Goal: Task Accomplishment & Management: Use online tool/utility

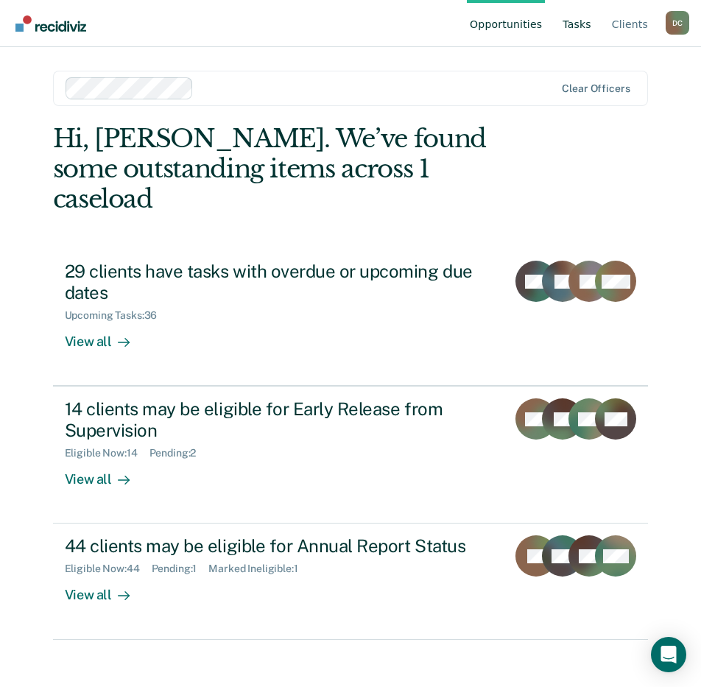
click at [579, 17] on link "Tasks" at bounding box center [576, 23] width 35 height 47
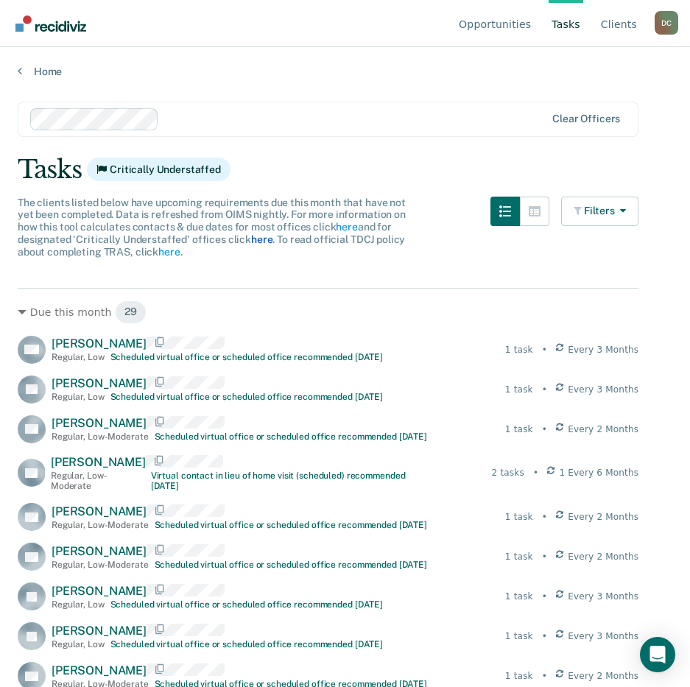
click at [258, 239] on link "here" at bounding box center [261, 239] width 21 height 12
click at [169, 249] on link "here" at bounding box center [168, 252] width 21 height 12
click at [19, 313] on icon at bounding box center [22, 312] width 9 height 9
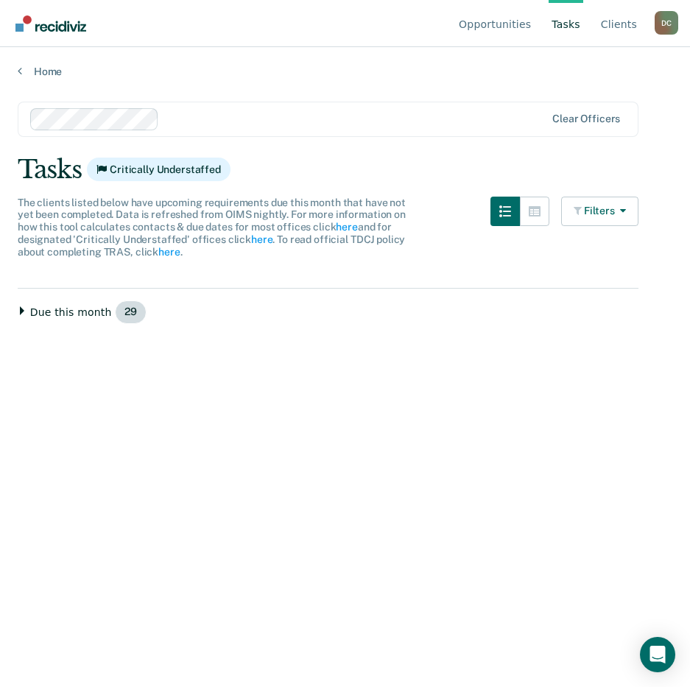
click at [19, 312] on icon at bounding box center [22, 310] width 9 height 9
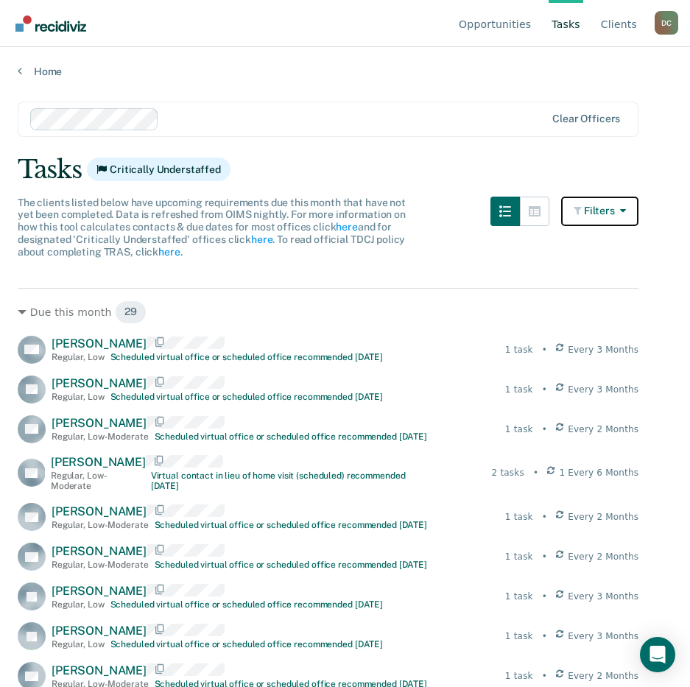
click at [610, 210] on button "Filters" at bounding box center [600, 210] width 78 height 29
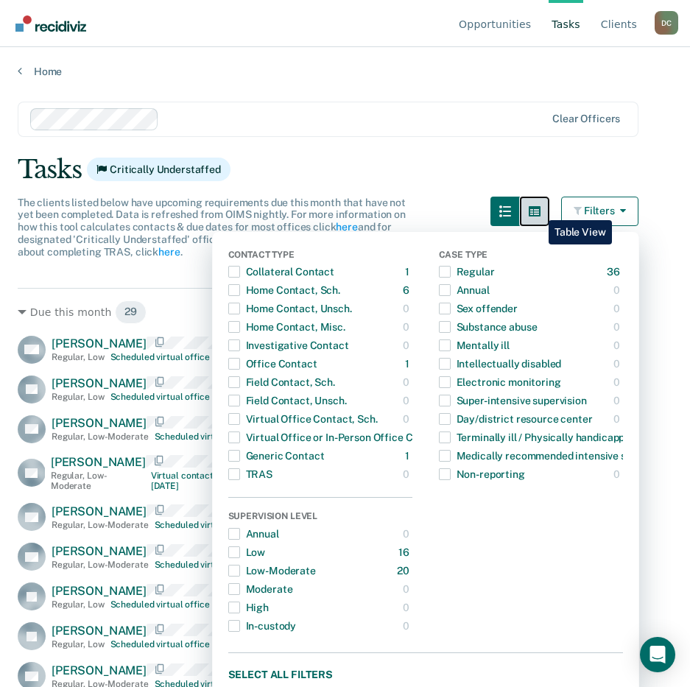
click at [538, 210] on icon "button" at bounding box center [534, 211] width 12 height 12
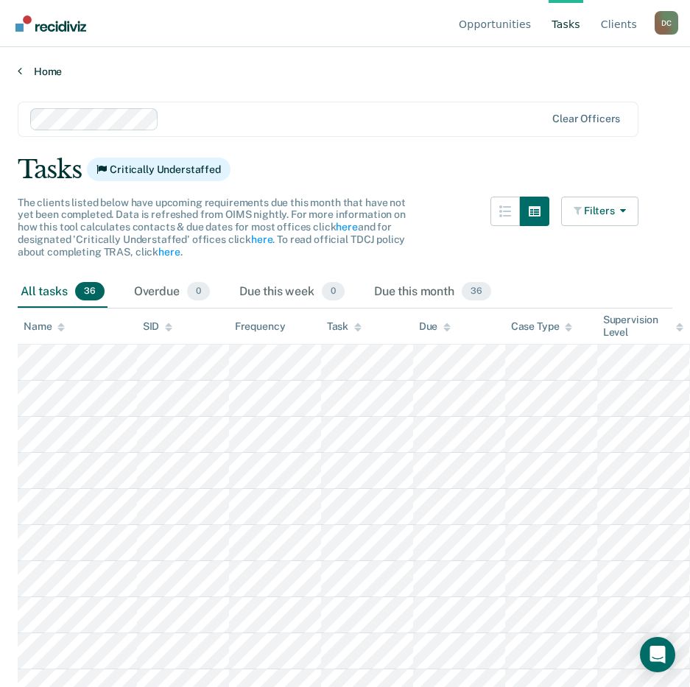
click at [26, 65] on link "Home" at bounding box center [345, 71] width 654 height 13
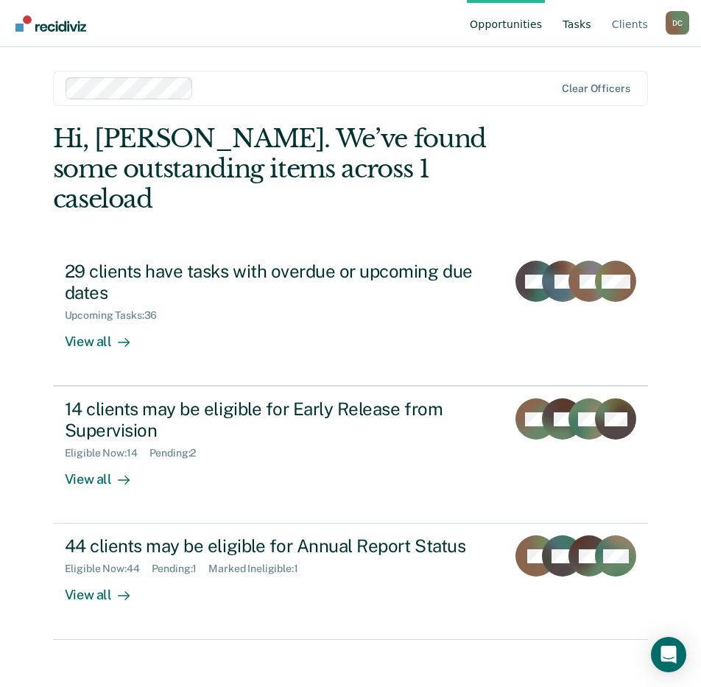
click at [582, 29] on link "Tasks" at bounding box center [576, 23] width 35 height 47
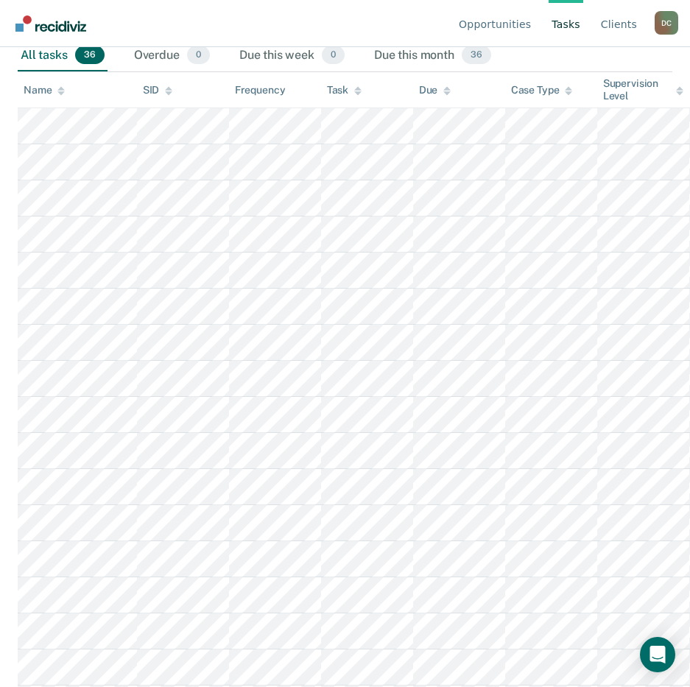
scroll to position [147, 0]
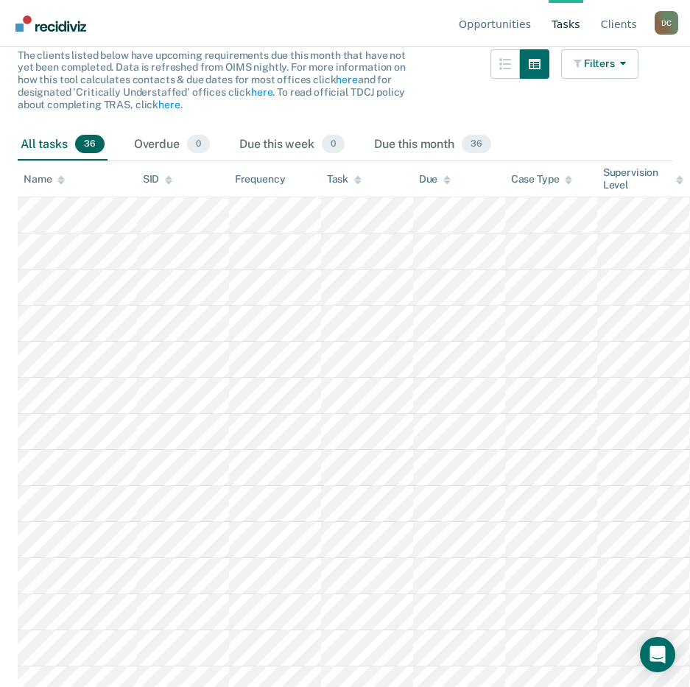
click at [58, 173] on div at bounding box center [60, 179] width 7 height 13
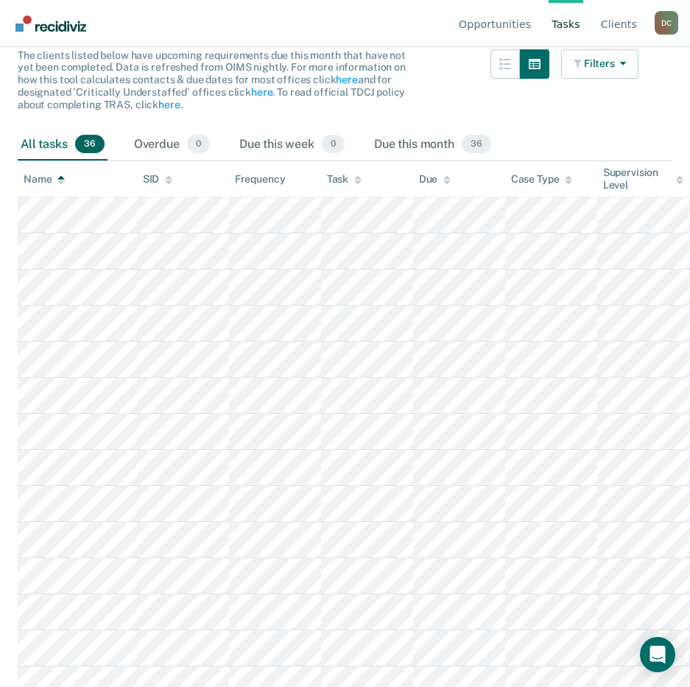
click at [59, 179] on icon at bounding box center [60, 177] width 7 height 4
click at [538, 74] on button "button" at bounding box center [534, 63] width 29 height 29
click at [601, 71] on button "Filters" at bounding box center [600, 63] width 78 height 29
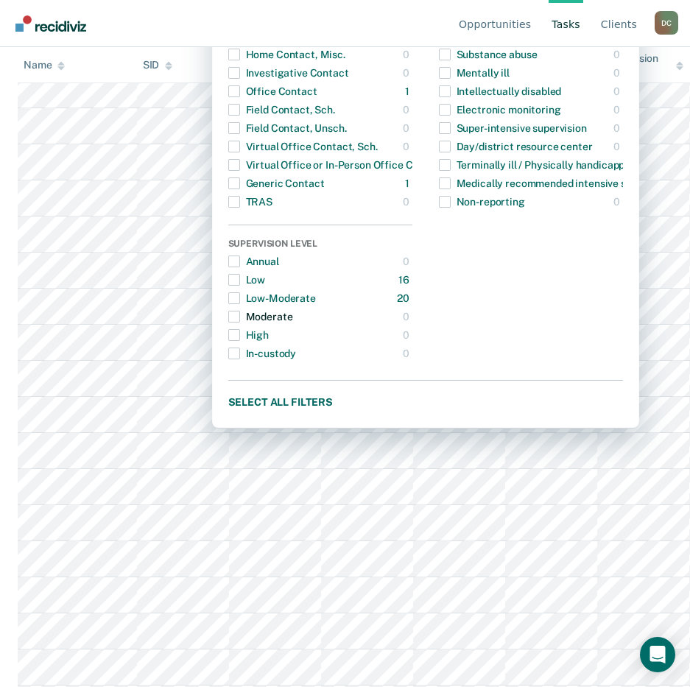
scroll to position [368, 0]
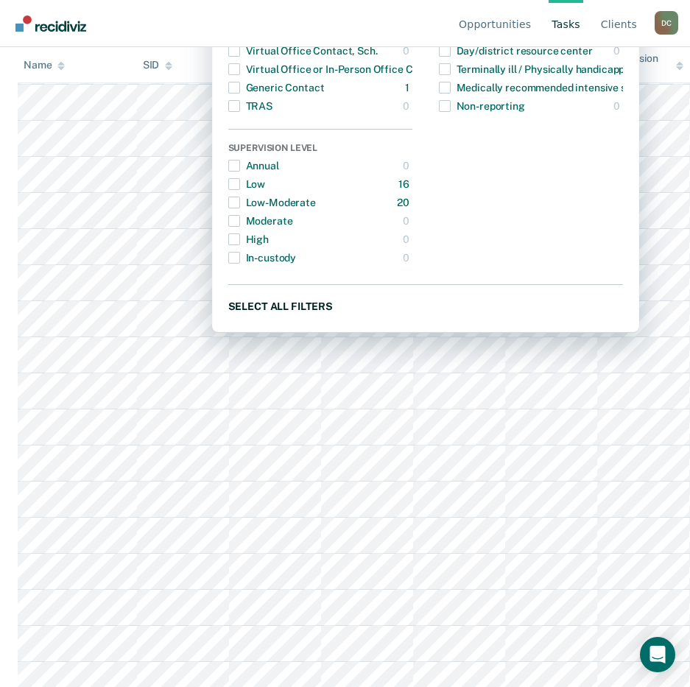
click at [321, 308] on button "Select all filters" at bounding box center [425, 306] width 394 height 18
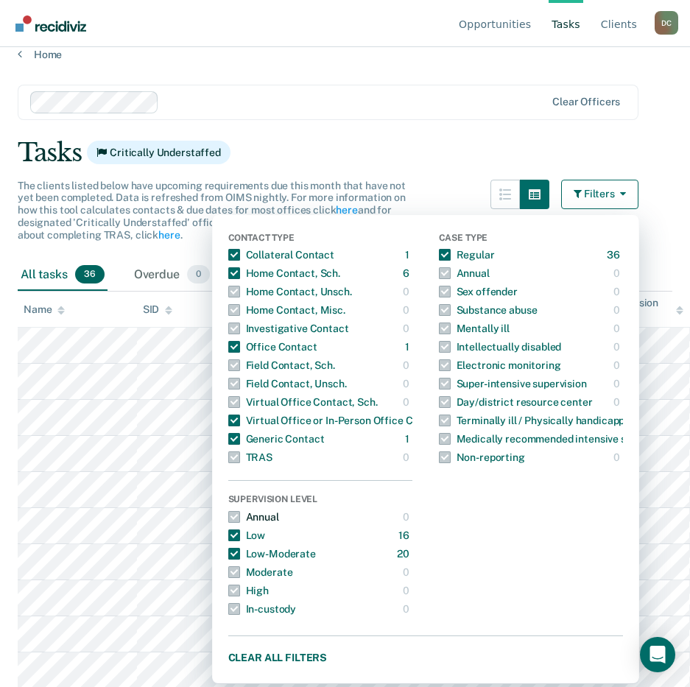
scroll to position [0, 0]
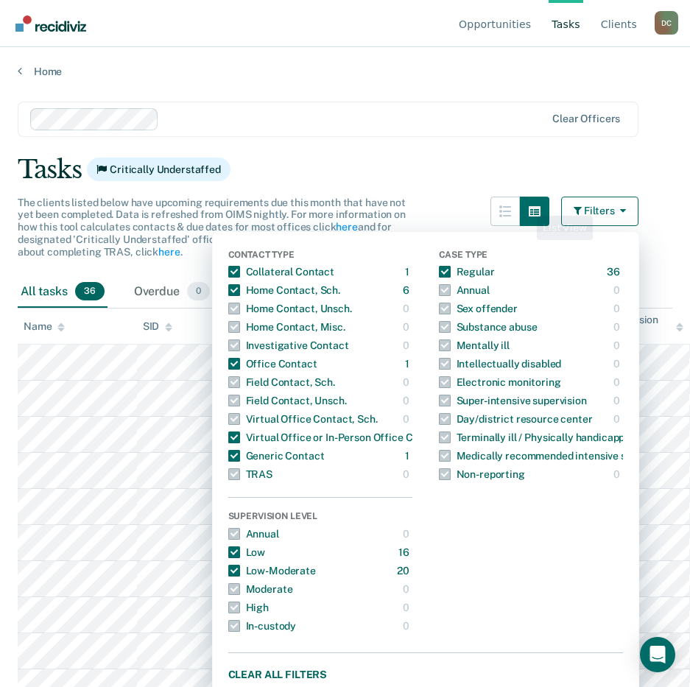
click at [422, 102] on div "Clear officers" at bounding box center [328, 119] width 620 height 35
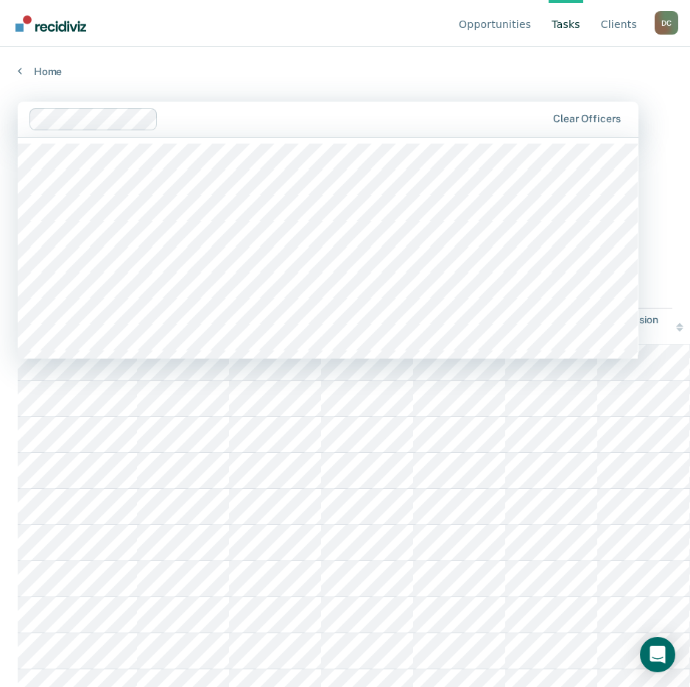
click at [364, 64] on div "Home" at bounding box center [345, 62] width 690 height 31
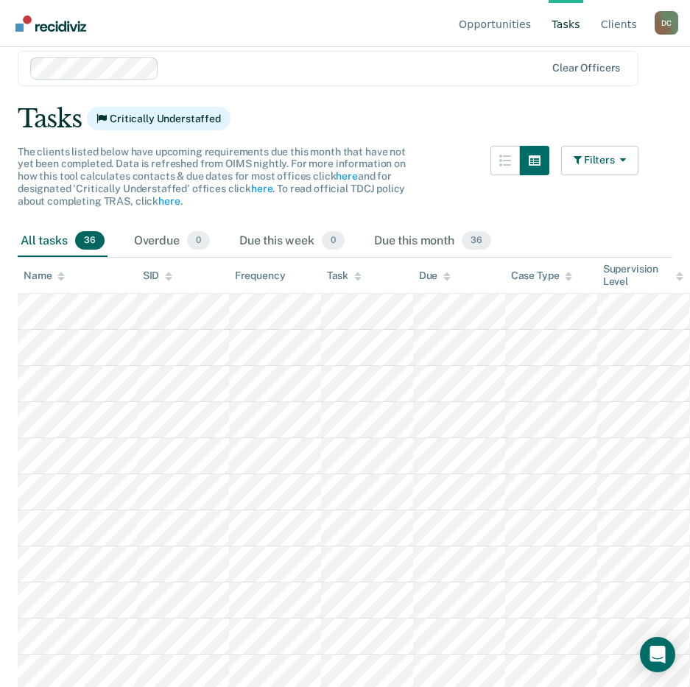
scroll to position [74, 0]
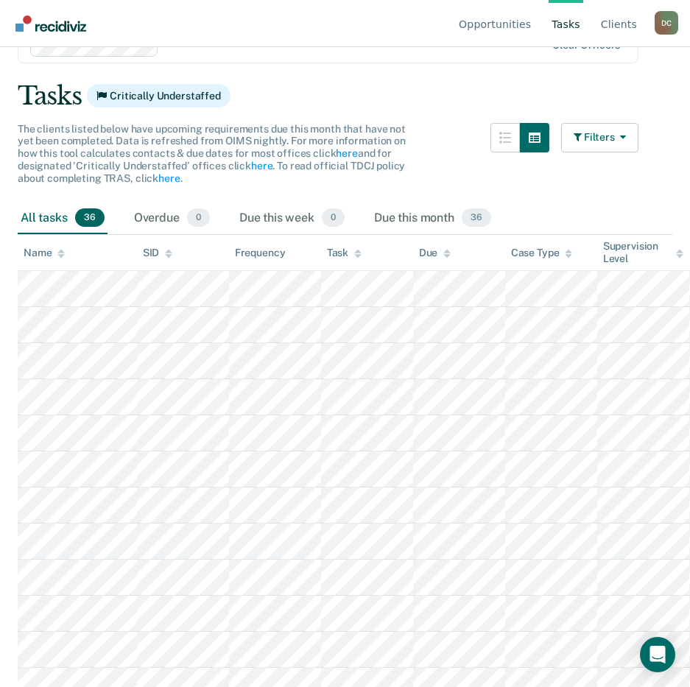
click at [85, 216] on span "36" at bounding box center [89, 217] width 29 height 19
click at [44, 220] on div "All tasks 36" at bounding box center [63, 218] width 90 height 32
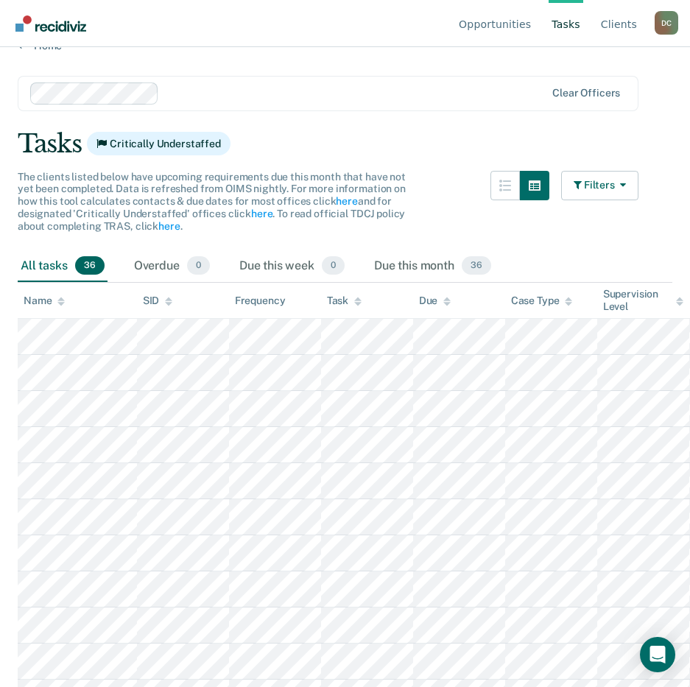
scroll to position [0, 0]
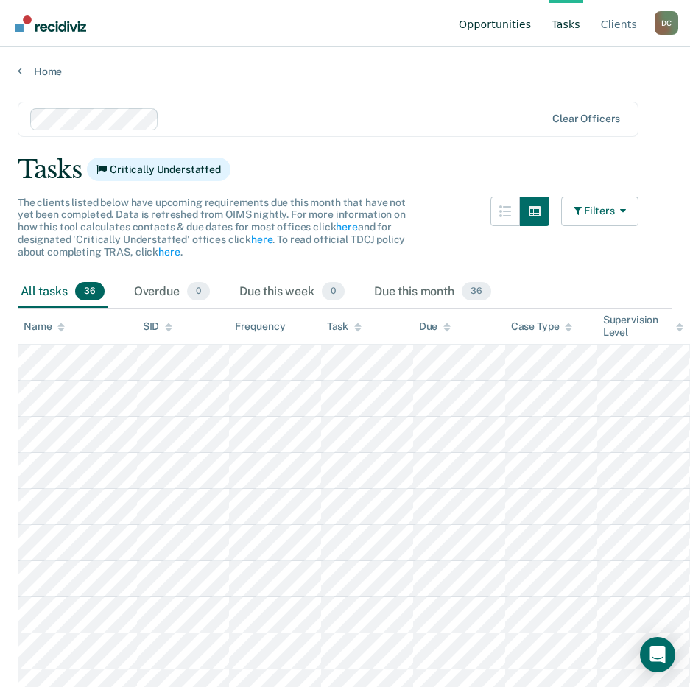
click at [534, 25] on link "Opportunities" at bounding box center [495, 23] width 78 height 47
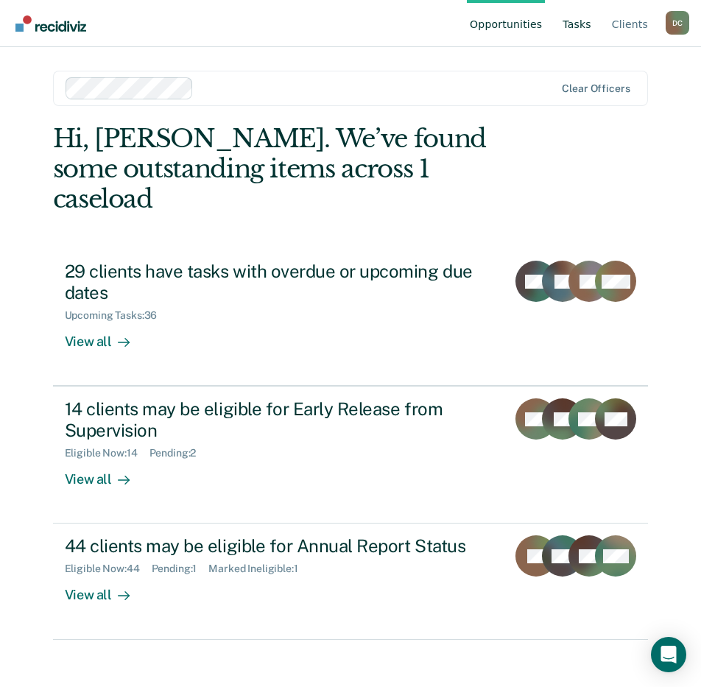
click at [575, 24] on link "Tasks" at bounding box center [576, 23] width 35 height 47
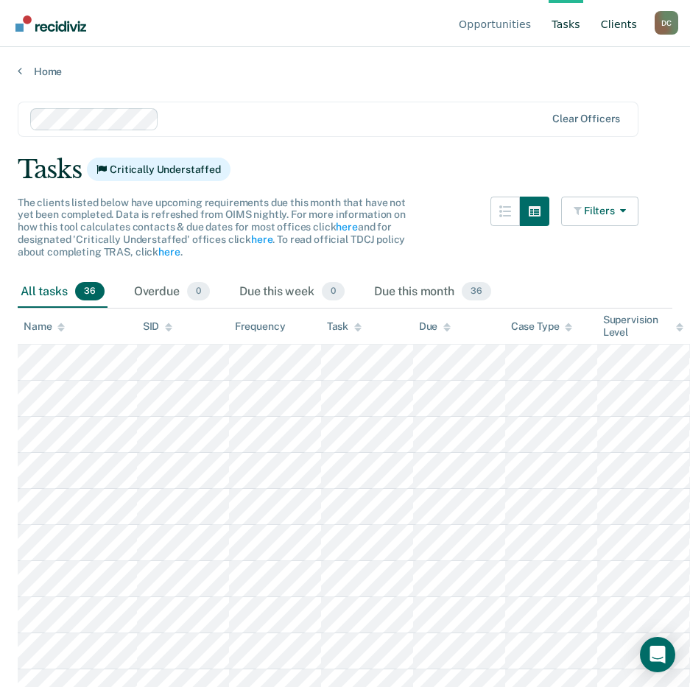
click at [614, 29] on link "Client s" at bounding box center [619, 23] width 42 height 47
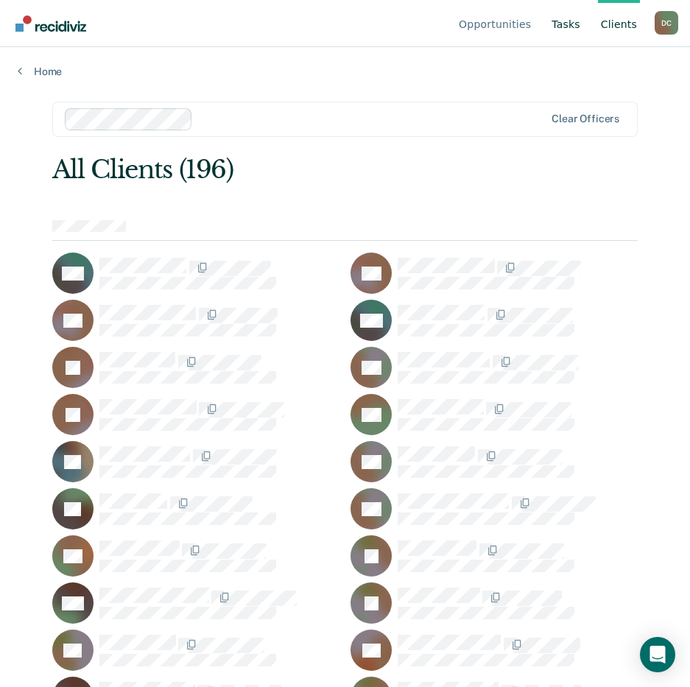
click at [577, 23] on link "Tasks" at bounding box center [565, 23] width 35 height 47
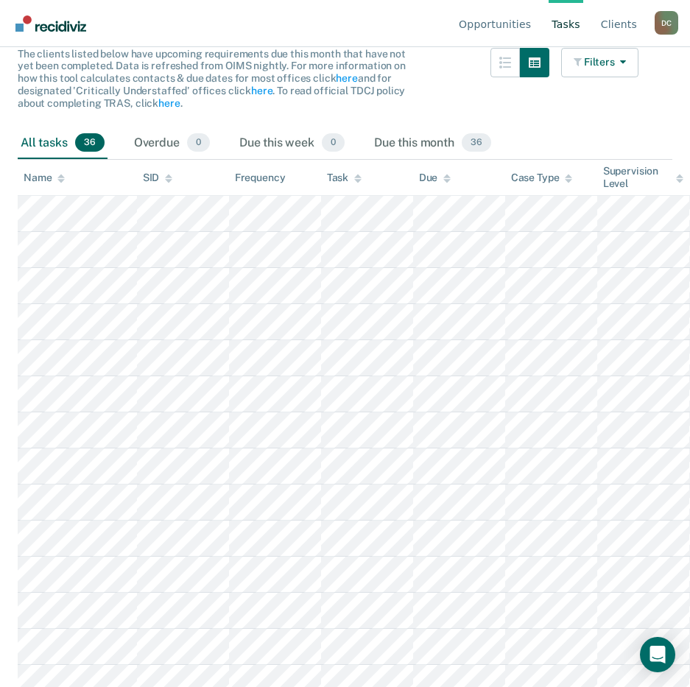
scroll to position [147, 0]
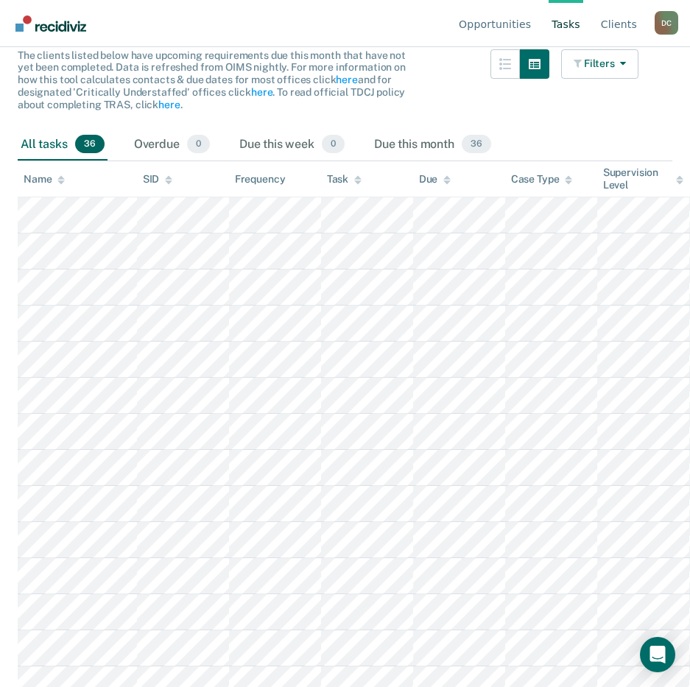
click at [62, 177] on icon at bounding box center [60, 177] width 7 height 4
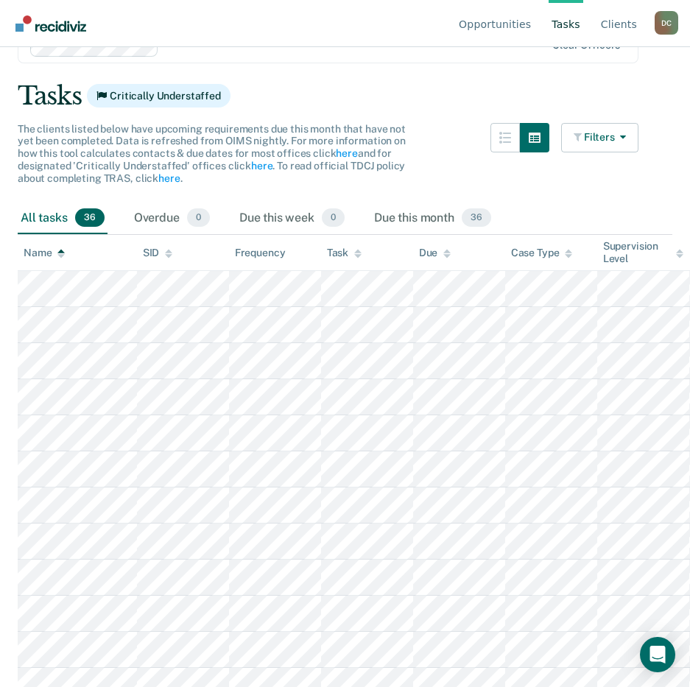
scroll to position [0, 0]
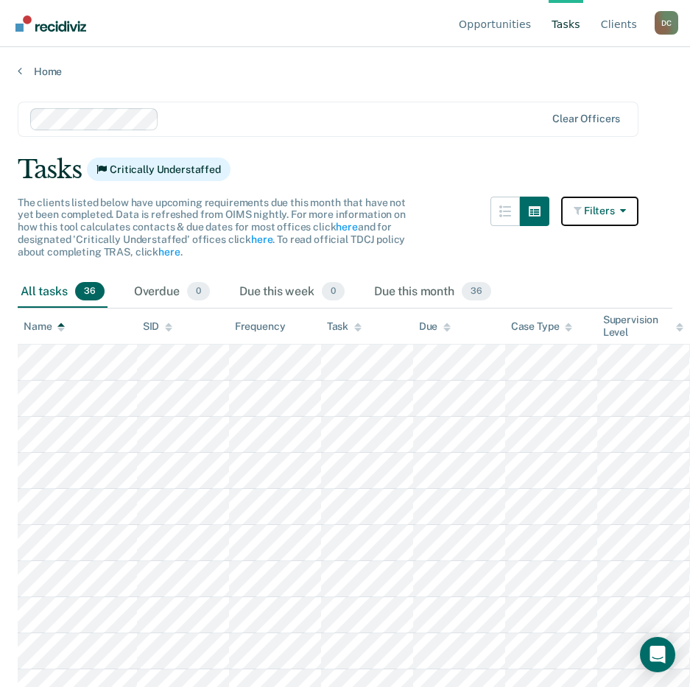
click at [625, 209] on icon "button" at bounding box center [620, 210] width 12 height 10
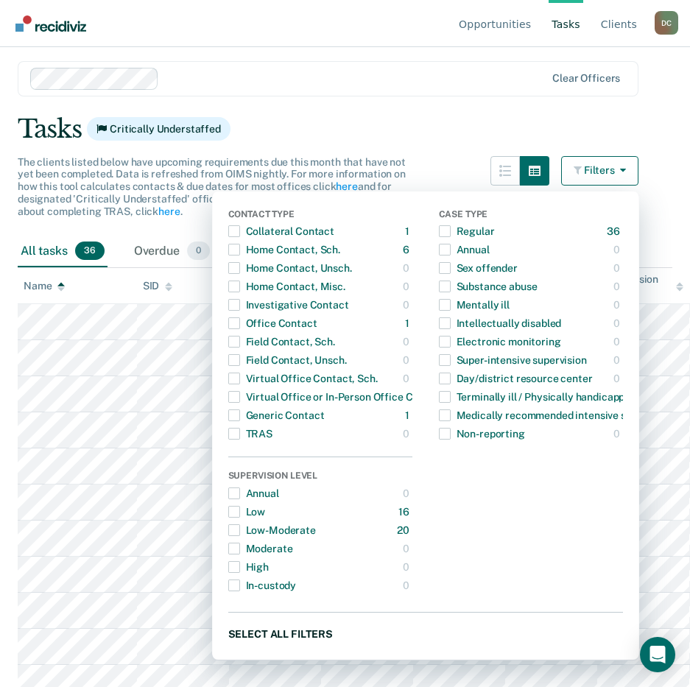
scroll to position [74, 0]
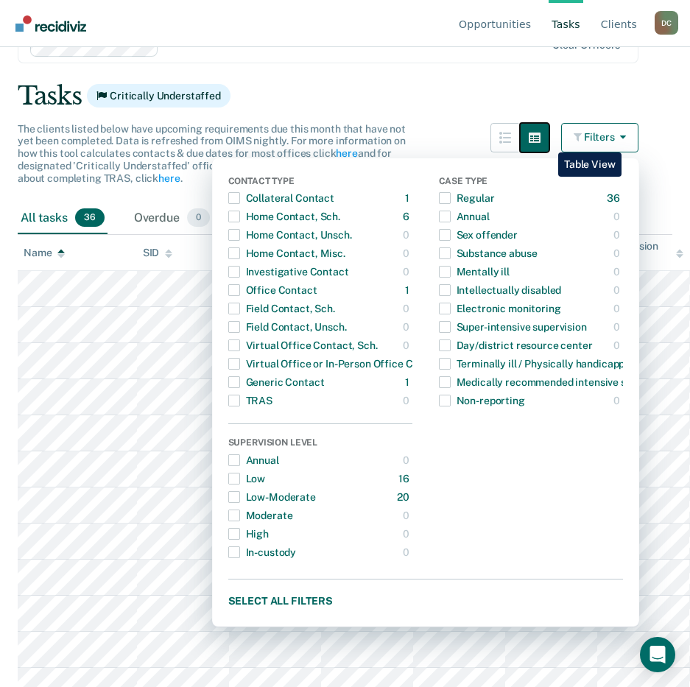
click at [540, 141] on icon "button" at bounding box center [534, 137] width 12 height 10
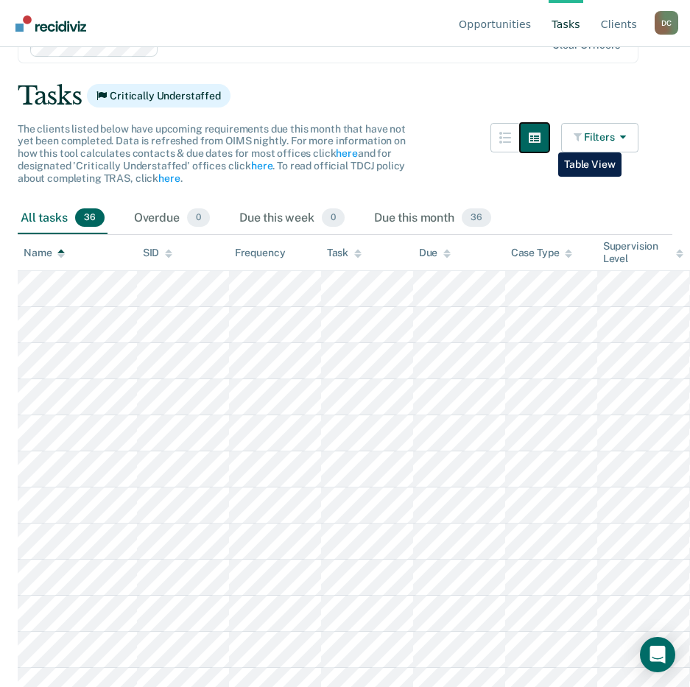
click at [540, 141] on icon "button" at bounding box center [534, 137] width 12 height 10
click at [507, 141] on button "button" at bounding box center [504, 137] width 29 height 29
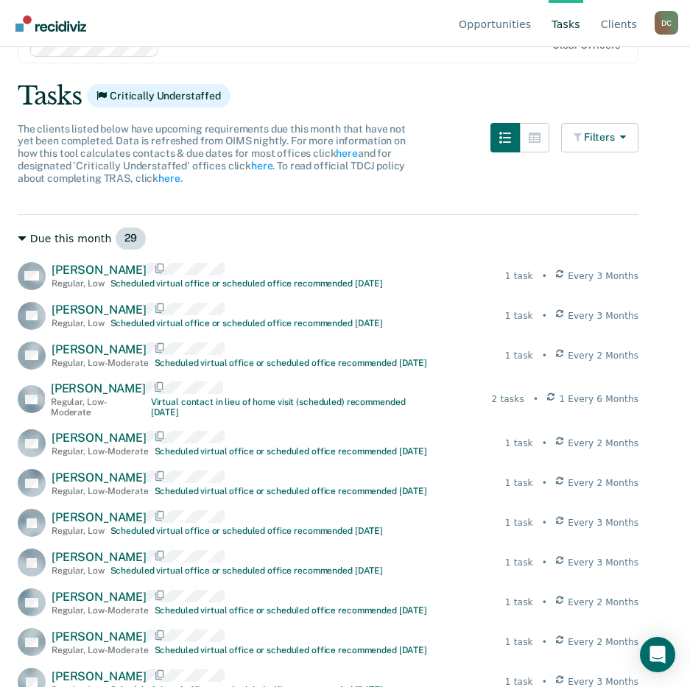
click at [18, 240] on main "Clear officers Tasks Critically Understaffed The clients listed below have upco…" at bounding box center [345, 306] width 690 height 604
click at [25, 235] on icon at bounding box center [22, 238] width 9 height 9
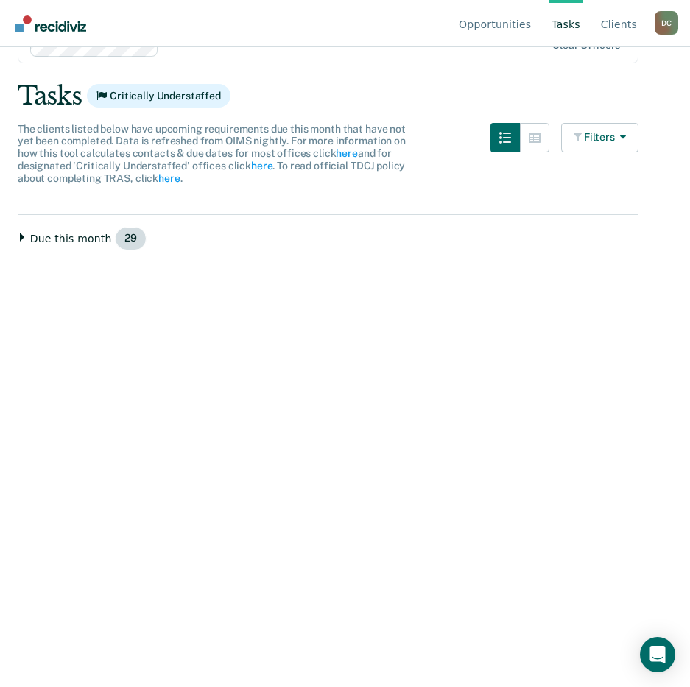
click at [22, 239] on icon at bounding box center [22, 237] width 9 height 9
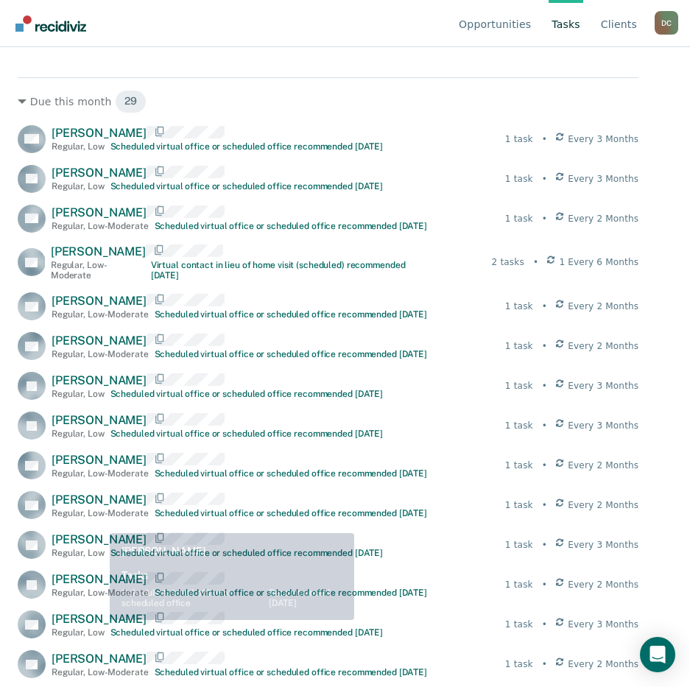
scroll to position [221, 0]
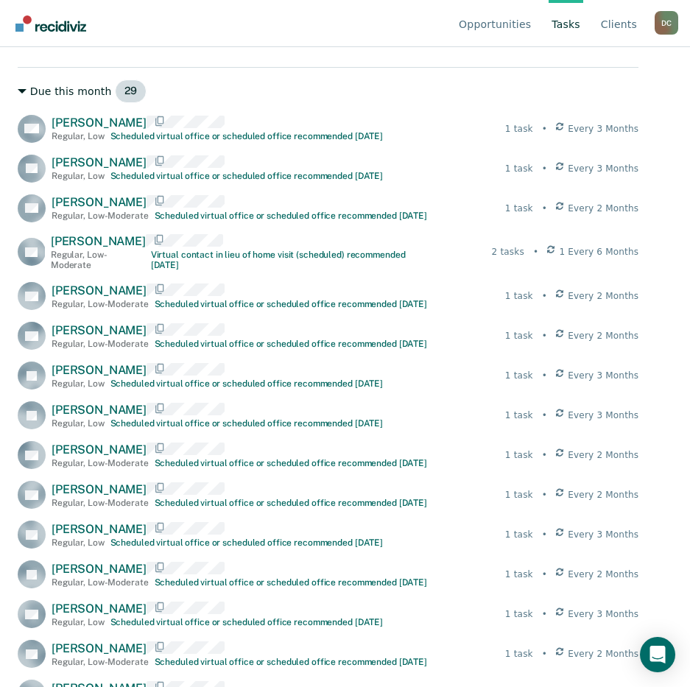
click at [24, 91] on icon at bounding box center [22, 91] width 9 height 4
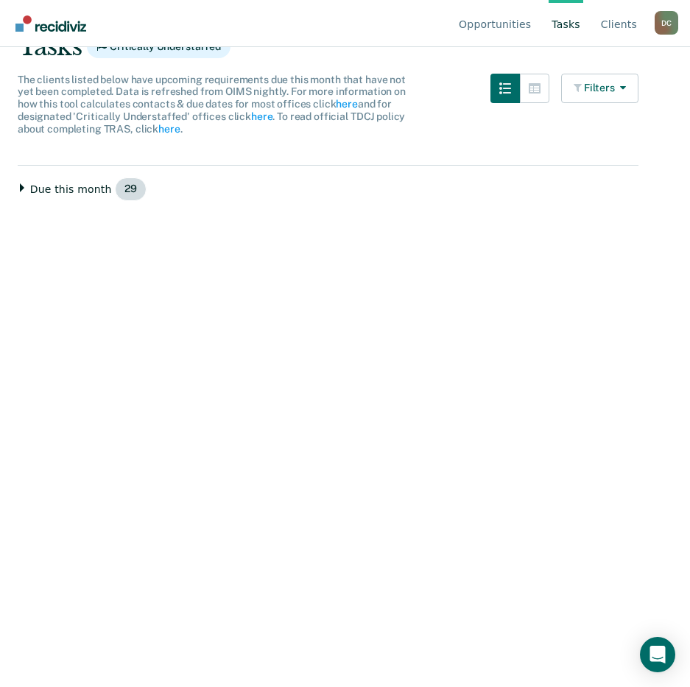
scroll to position [123, 0]
click at [21, 184] on icon at bounding box center [22, 187] width 9 height 9
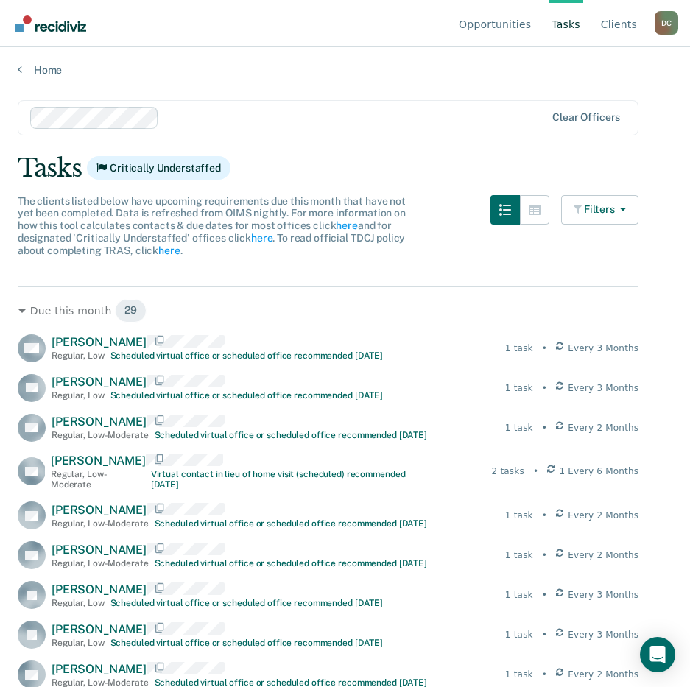
scroll to position [0, 0]
